Goal: Navigation & Orientation: Find specific page/section

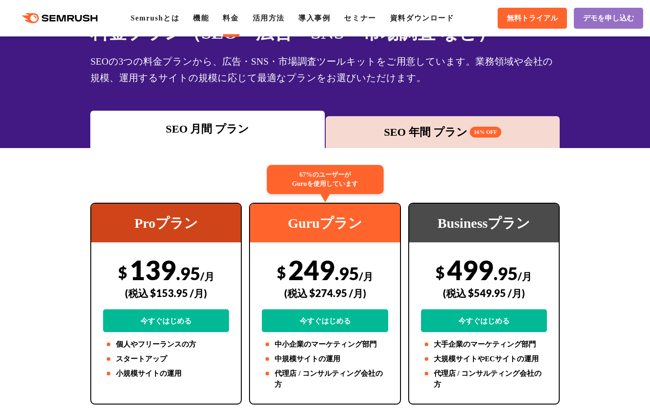
scroll to position [61, 0]
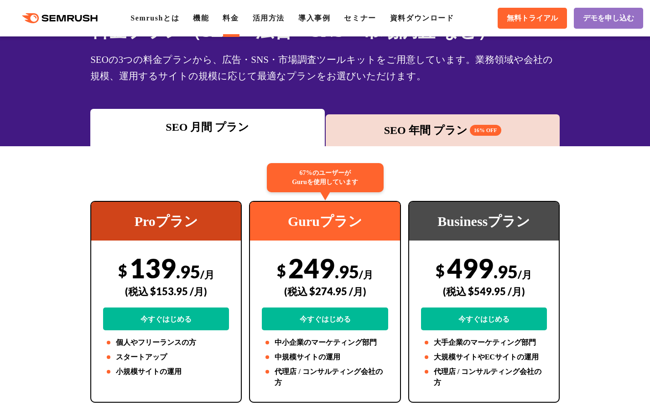
click at [401, 135] on div "SEO 年間 プラン 16% OFF" at bounding box center [442, 130] width 225 height 16
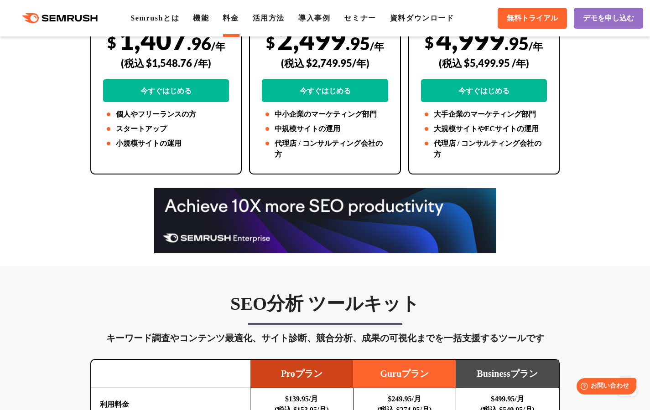
scroll to position [0, 0]
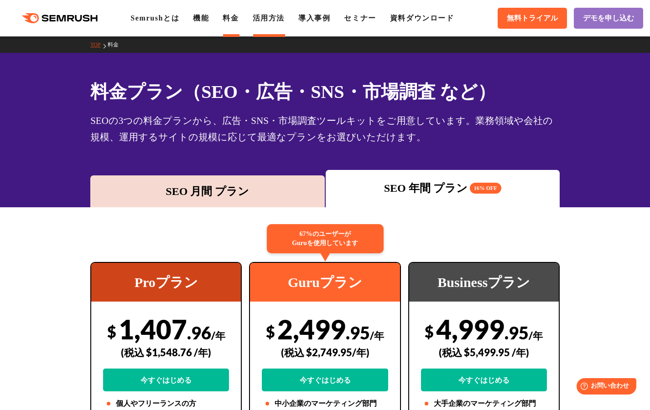
click at [279, 17] on link "活用方法" at bounding box center [269, 18] width 32 height 8
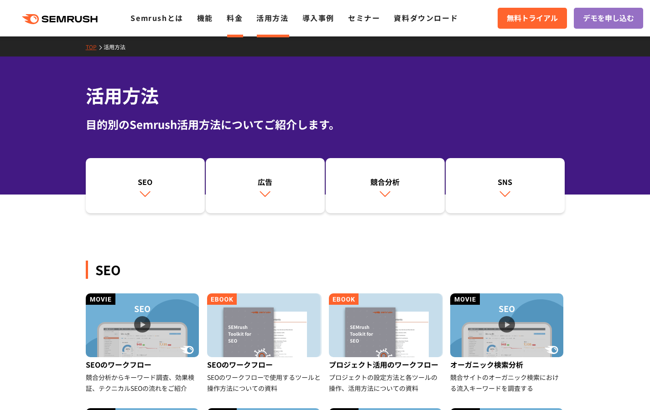
click at [237, 19] on link "料金" at bounding box center [235, 17] width 16 height 11
